Goal: Task Accomplishment & Management: Manage account settings

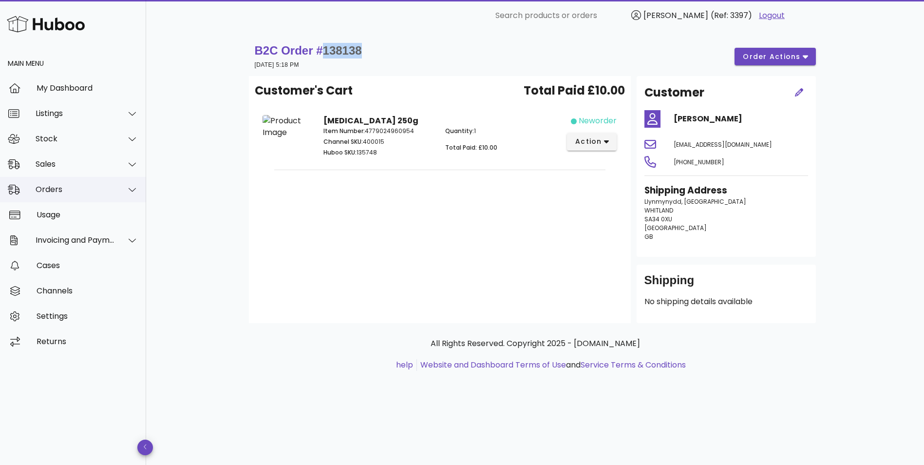
click at [53, 193] on div "Orders" at bounding box center [75, 189] width 79 height 9
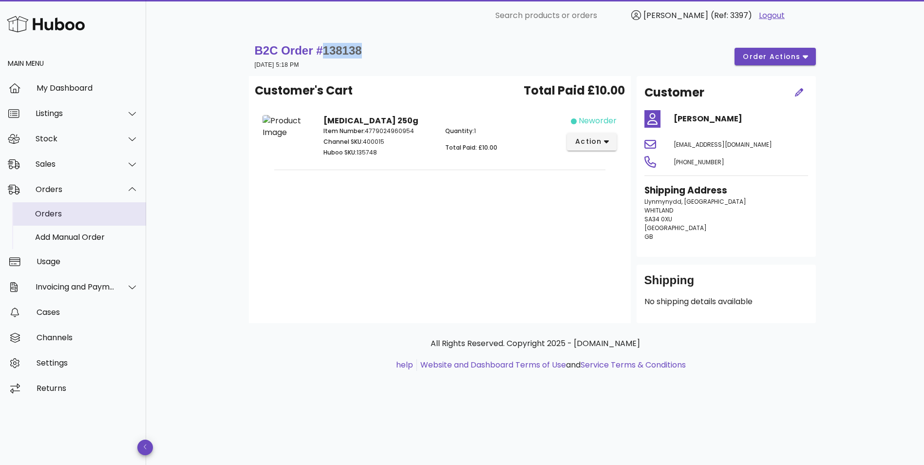
click at [53, 212] on div "Orders" at bounding box center [86, 213] width 103 height 9
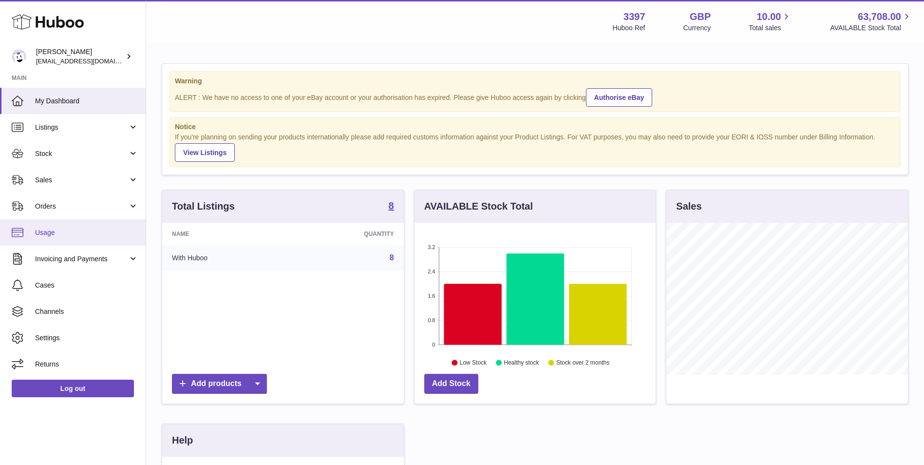
scroll to position [152, 241]
click at [70, 203] on span "Orders" at bounding box center [81, 206] width 93 height 9
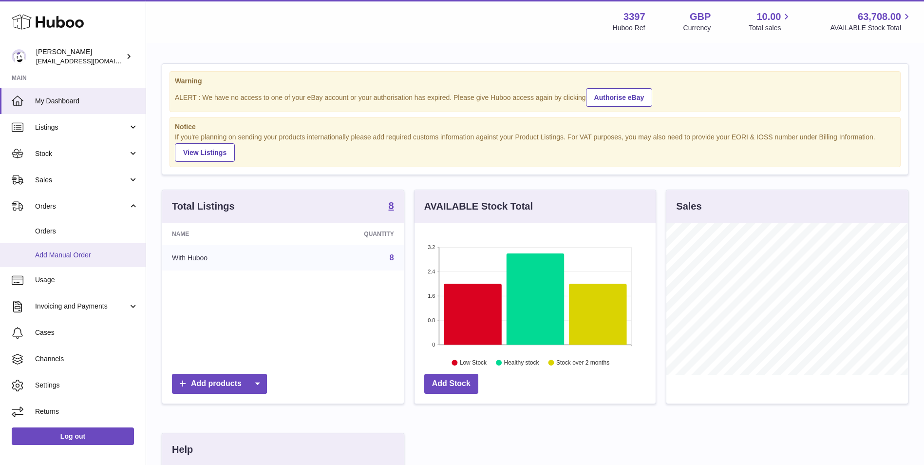
click at [62, 258] on span "Add Manual Order" at bounding box center [86, 254] width 103 height 9
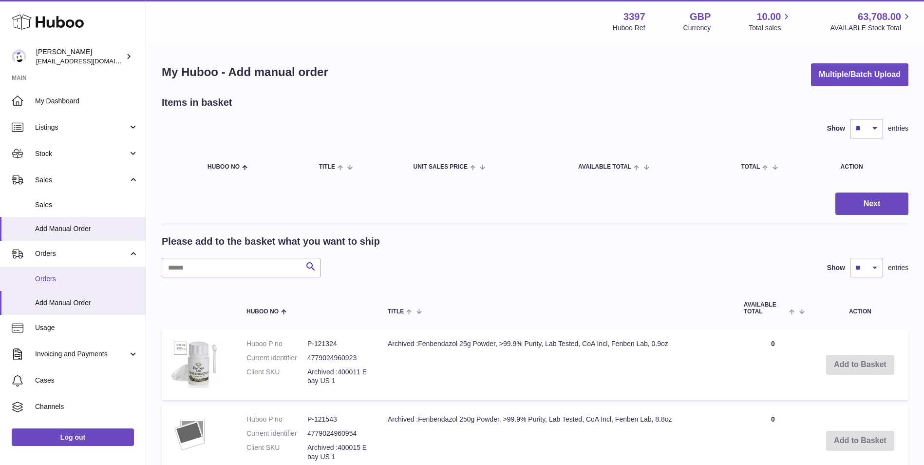
click at [46, 272] on link "Orders" at bounding box center [73, 279] width 146 height 24
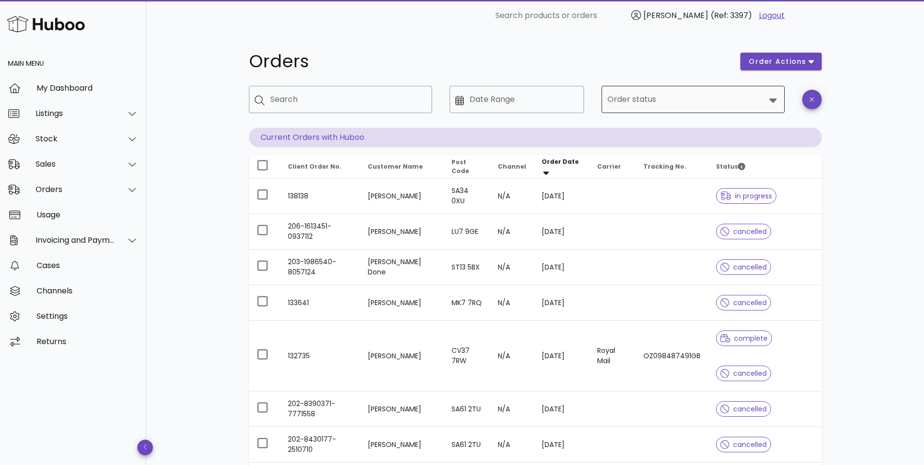
click at [613, 104] on input "Order status" at bounding box center [686, 100] width 158 height 16
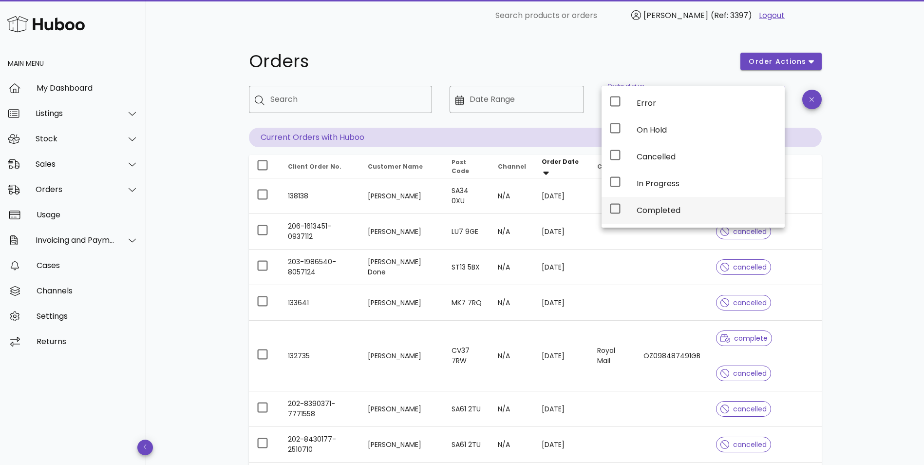
click at [623, 207] on div "Completed" at bounding box center [692, 210] width 183 height 27
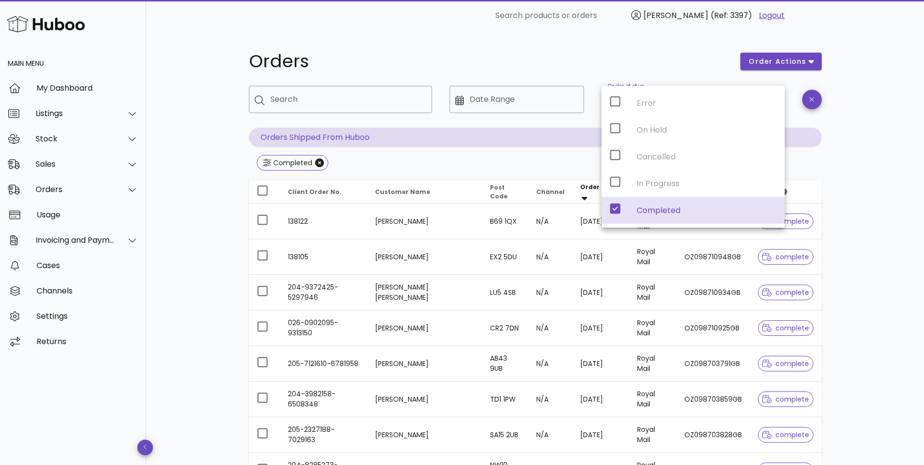
click at [183, 243] on div "Orders order actions ​ Search ​ Date Range ​ Order status Completed Orders Ship…" at bounding box center [535, 348] width 778 height 635
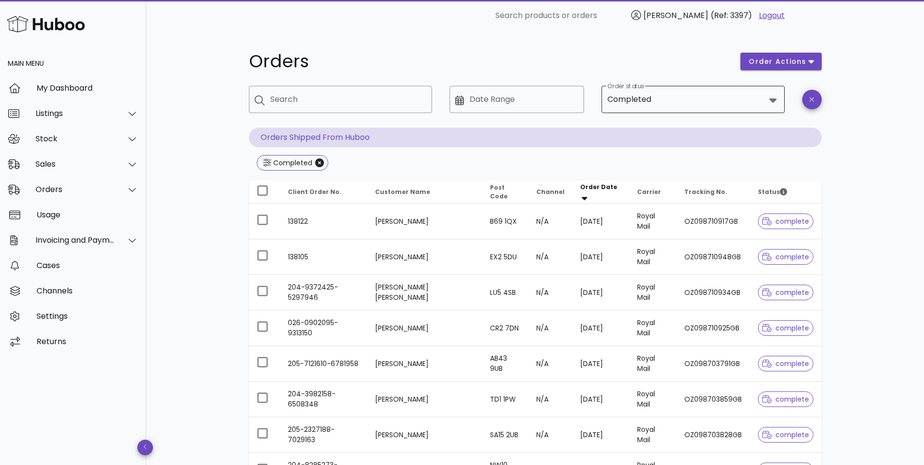
click at [751, 106] on input "Order status" at bounding box center [709, 100] width 112 height 16
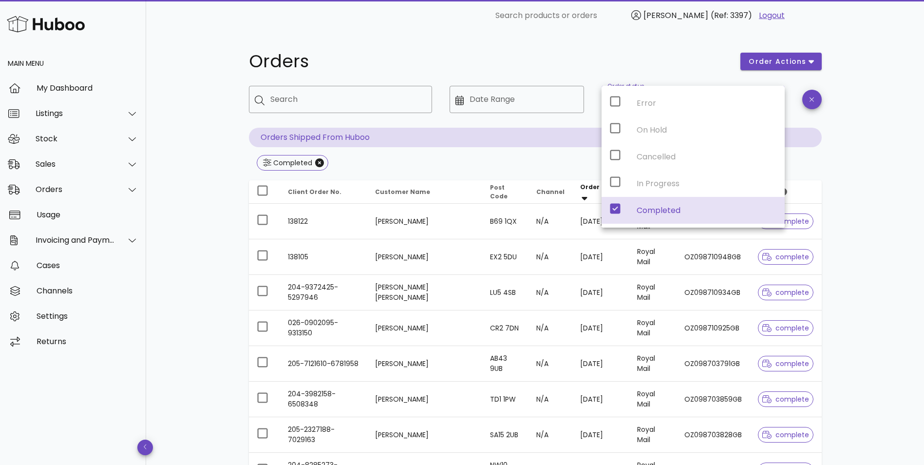
click at [615, 207] on icon at bounding box center [615, 209] width 10 height 10
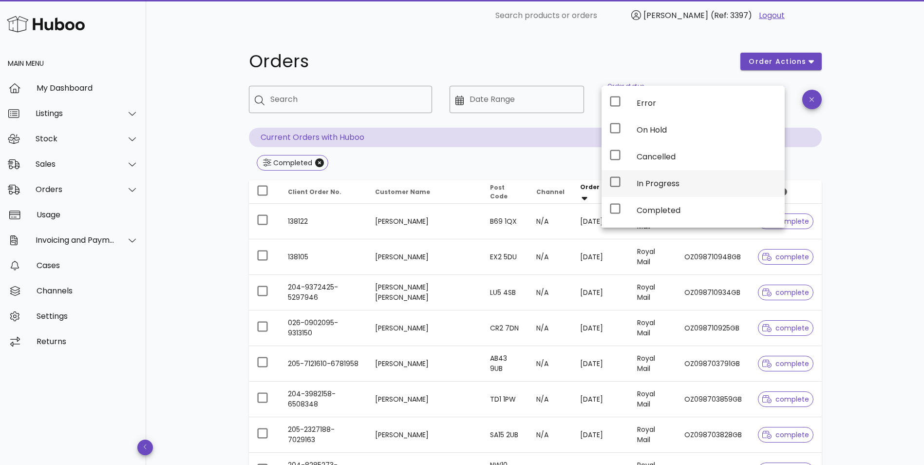
click at [615, 181] on icon at bounding box center [615, 182] width 12 height 12
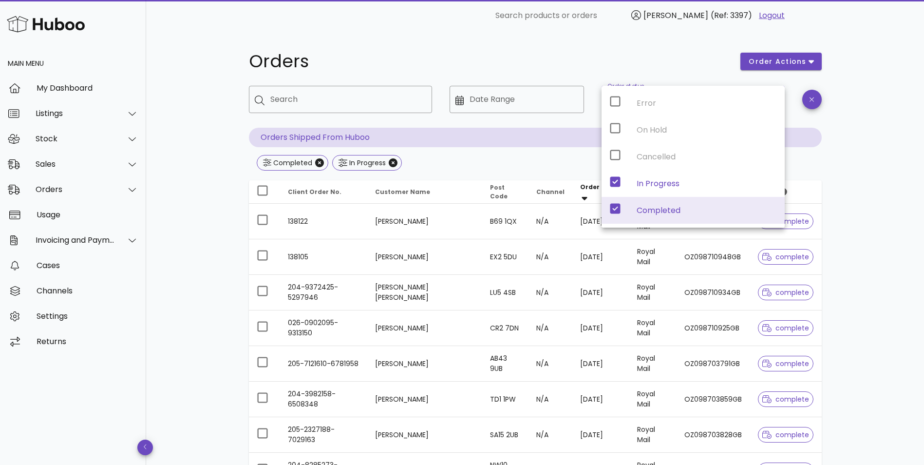
click at [613, 205] on icon at bounding box center [615, 209] width 10 height 10
click at [613, 210] on icon at bounding box center [615, 209] width 10 height 10
click at [509, 168] on div "Completed In Progress" at bounding box center [535, 164] width 573 height 18
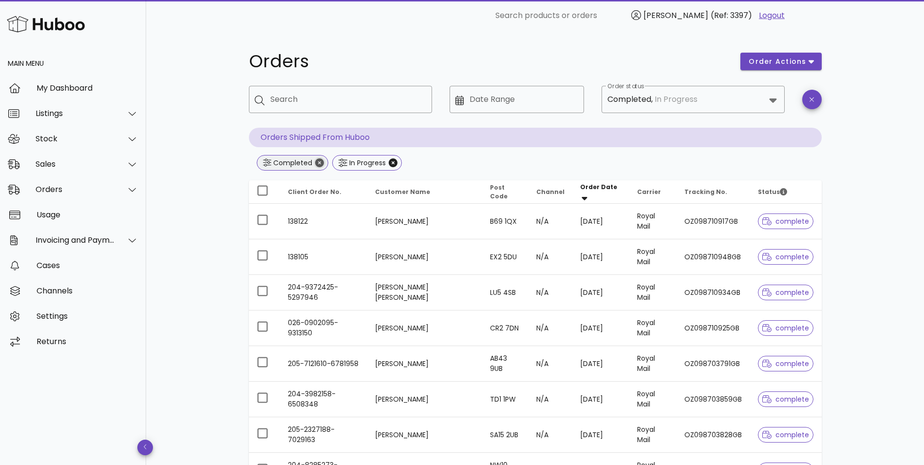
click at [320, 161] on icon "Close" at bounding box center [319, 162] width 9 height 9
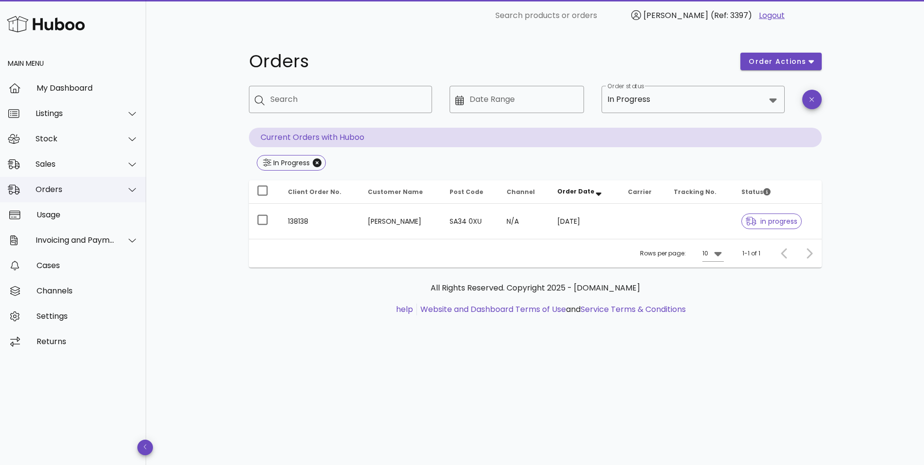
click at [56, 190] on div "Orders" at bounding box center [75, 189] width 79 height 9
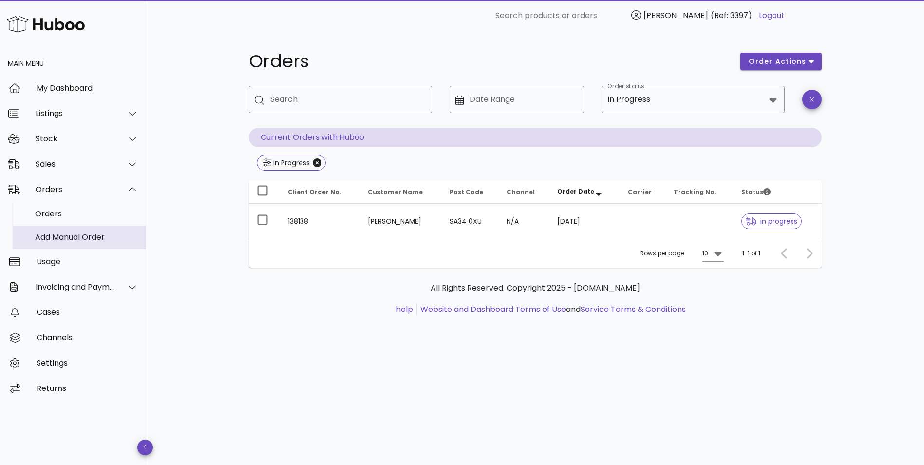
click at [56, 236] on div "Add Manual Order" at bounding box center [86, 236] width 103 height 9
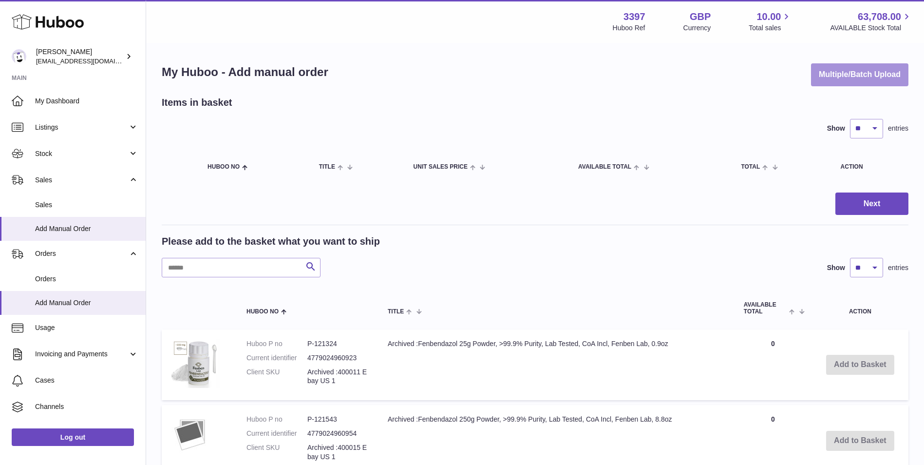
click at [829, 77] on button "Multiple/Batch Upload" at bounding box center [859, 74] width 97 height 23
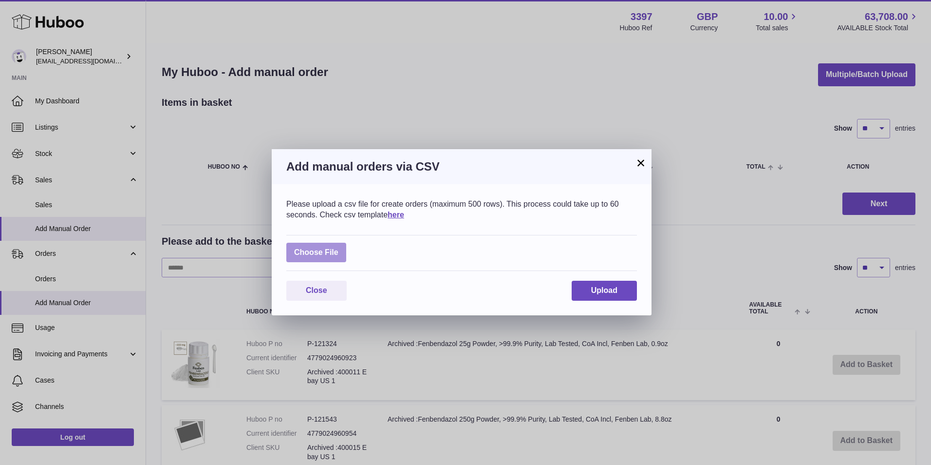
click at [327, 256] on label at bounding box center [316, 253] width 60 height 20
click at [338, 248] on input "file" at bounding box center [338, 247] width 0 height 0
type input "**********"
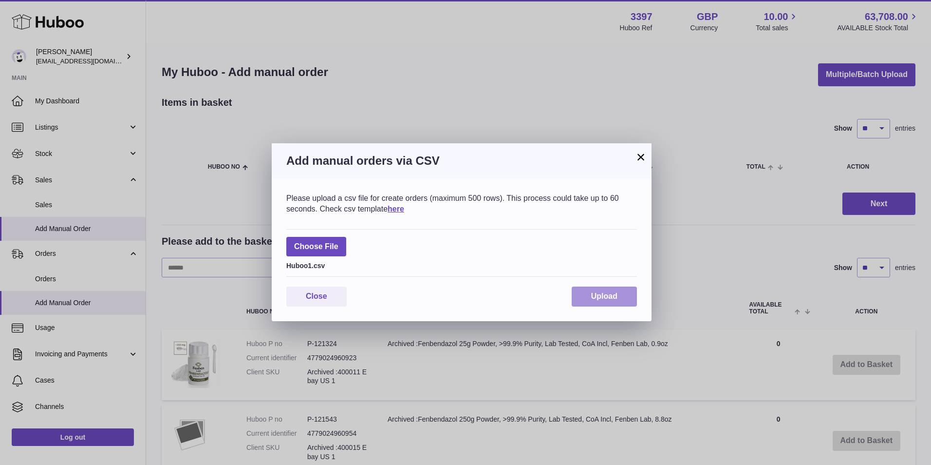
click at [617, 300] on span "Upload" at bounding box center [604, 296] width 26 height 8
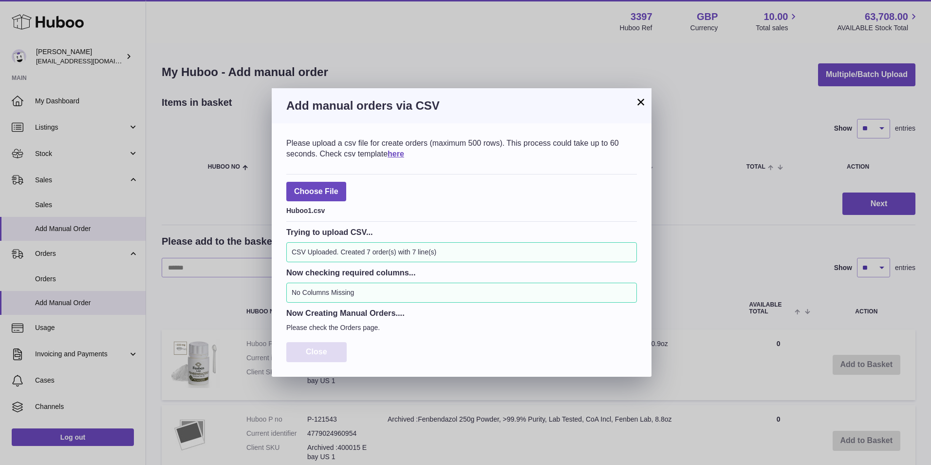
click at [312, 348] on span "Close" at bounding box center [316, 351] width 21 height 8
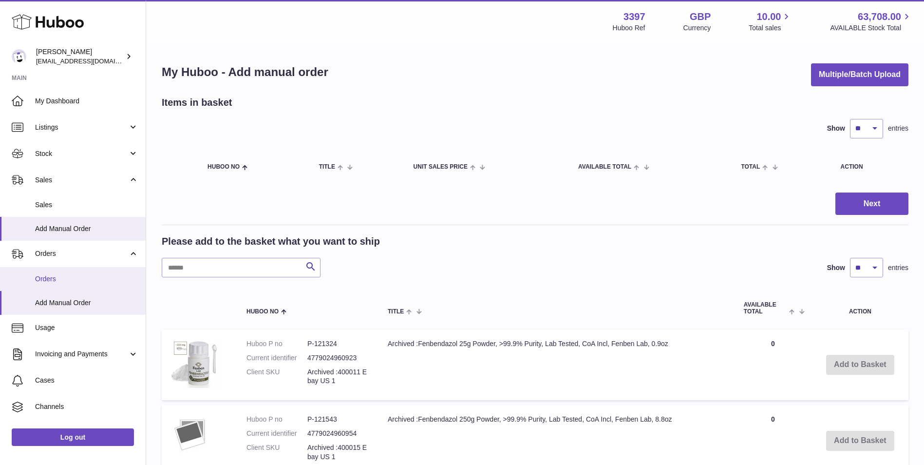
click at [48, 279] on span "Orders" at bounding box center [86, 278] width 103 height 9
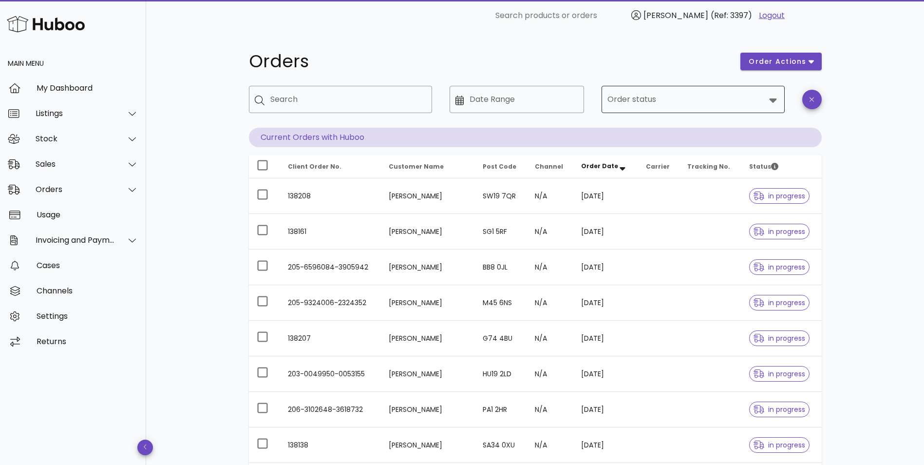
click at [669, 99] on input "Order status" at bounding box center [686, 100] width 158 height 16
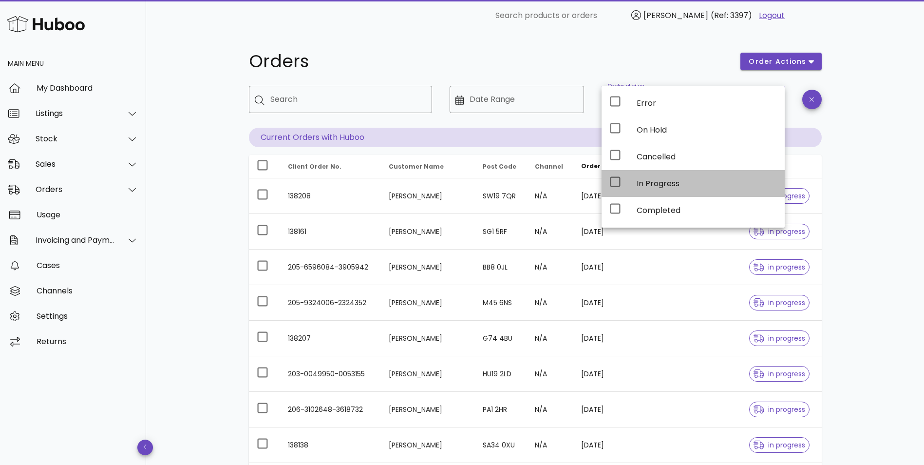
click at [645, 190] on div "In Progress" at bounding box center [707, 183] width 140 height 21
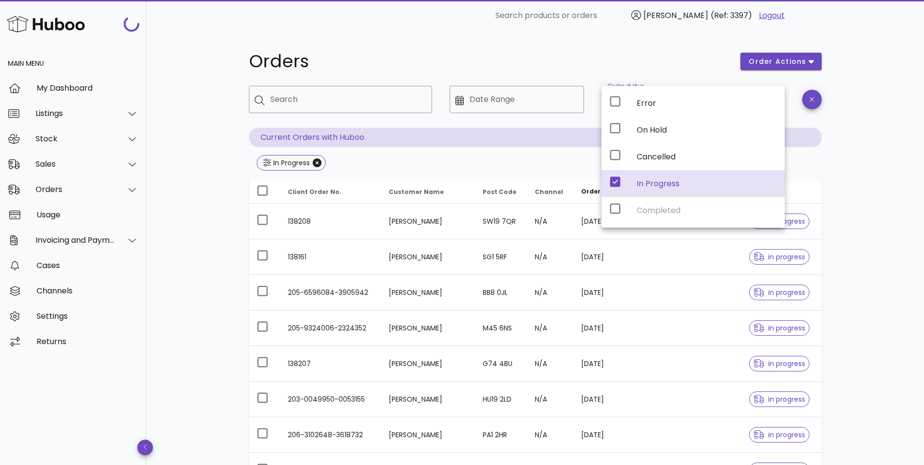
click at [212, 174] on div "Orders order actions ​ Search ​ Date Range ​ Order status In Progress Current O…" at bounding box center [535, 348] width 778 height 635
